Goal: Task Accomplishment & Management: Complete application form

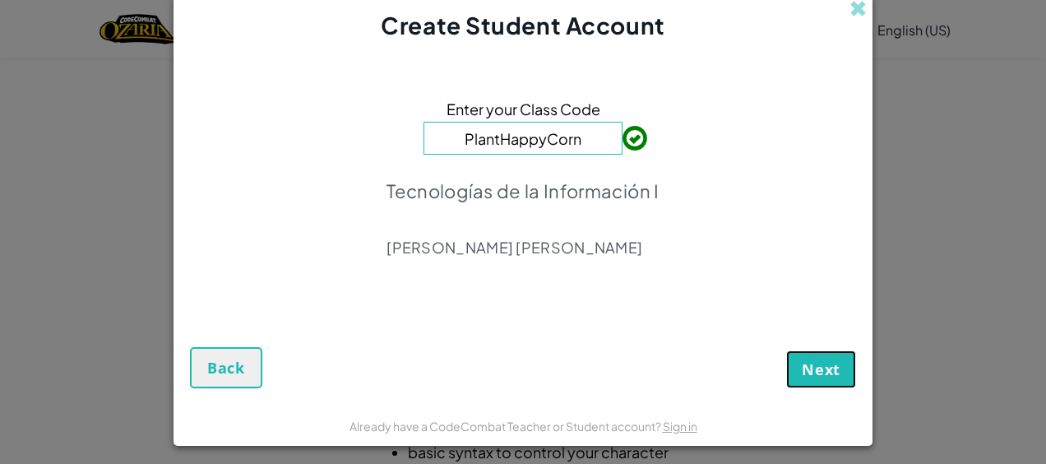
click at [804, 387] on button "Next" at bounding box center [821, 369] width 70 height 38
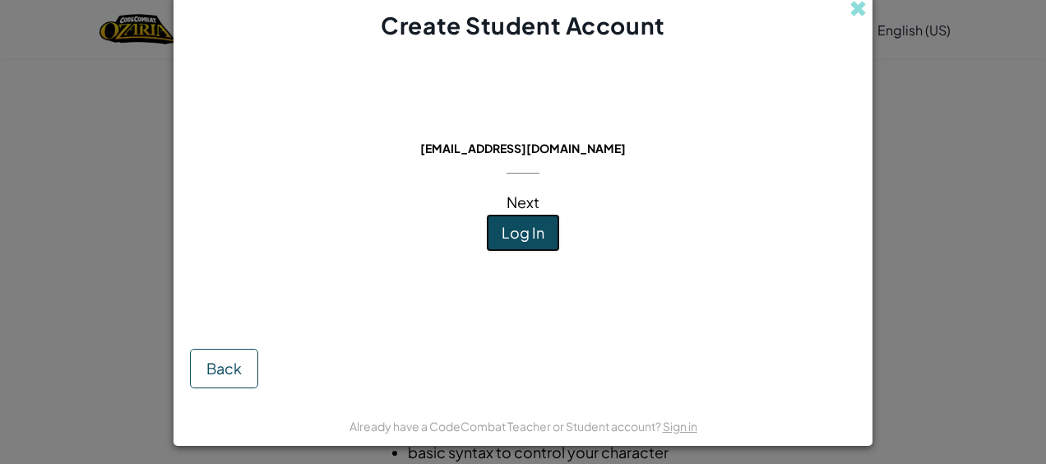
click at [531, 232] on span "Log In" at bounding box center [523, 232] width 43 height 19
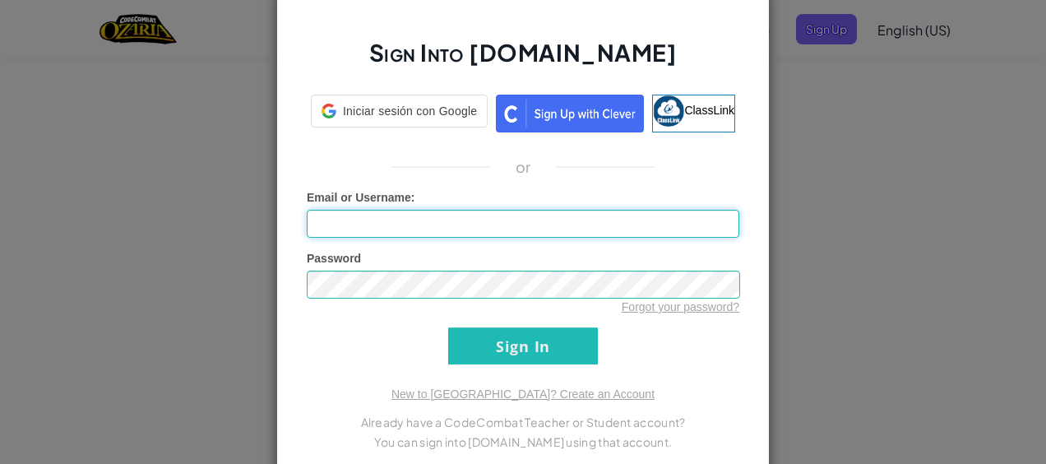
type input "[PERSON_NAME]"
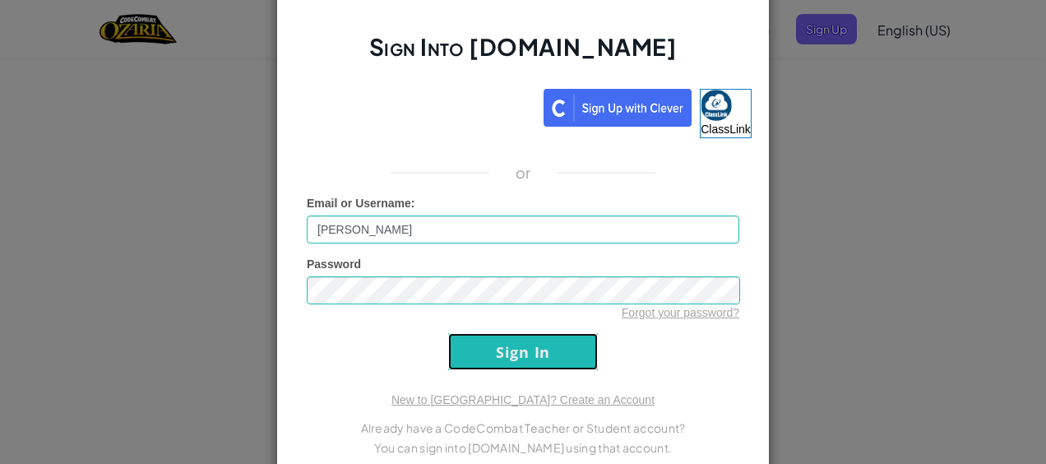
click at [484, 363] on input "Sign In" at bounding box center [523, 351] width 150 height 37
